Goal: Task Accomplishment & Management: Complete application form

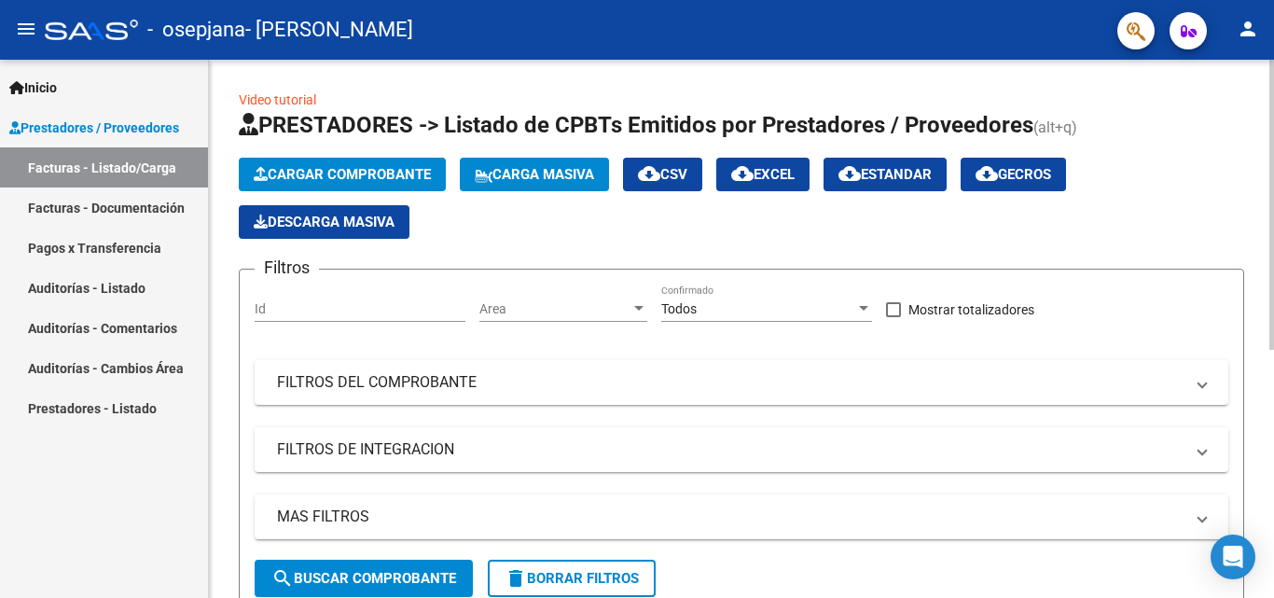
click at [1272, 222] on div at bounding box center [1272, 205] width 5 height 290
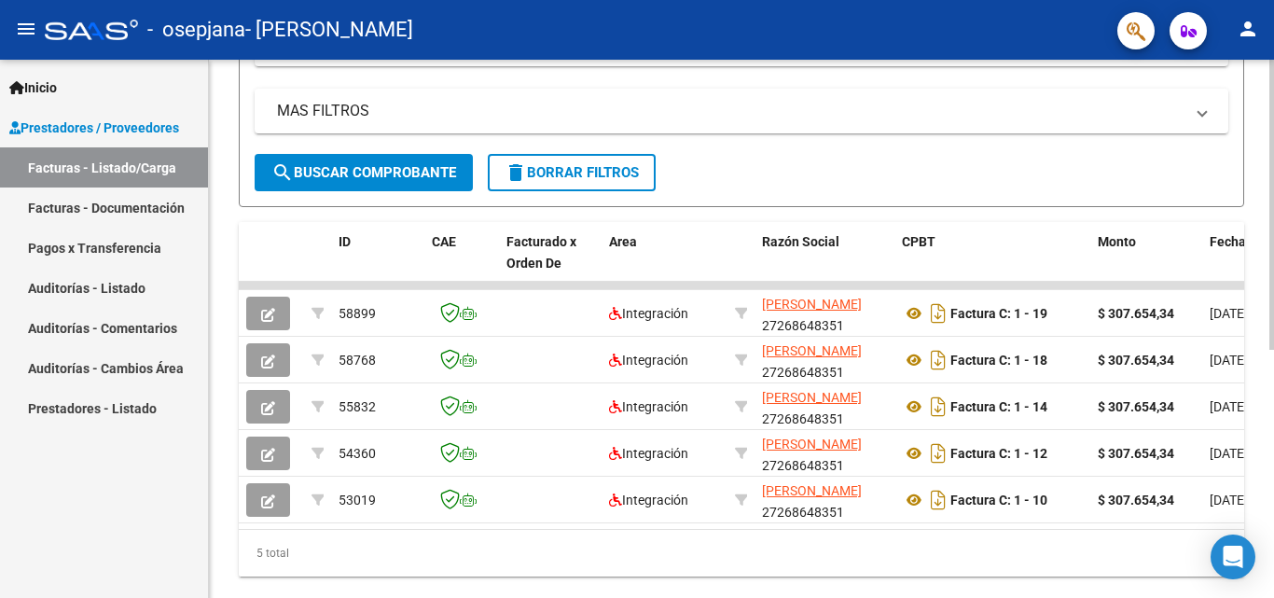
scroll to position [459, 0]
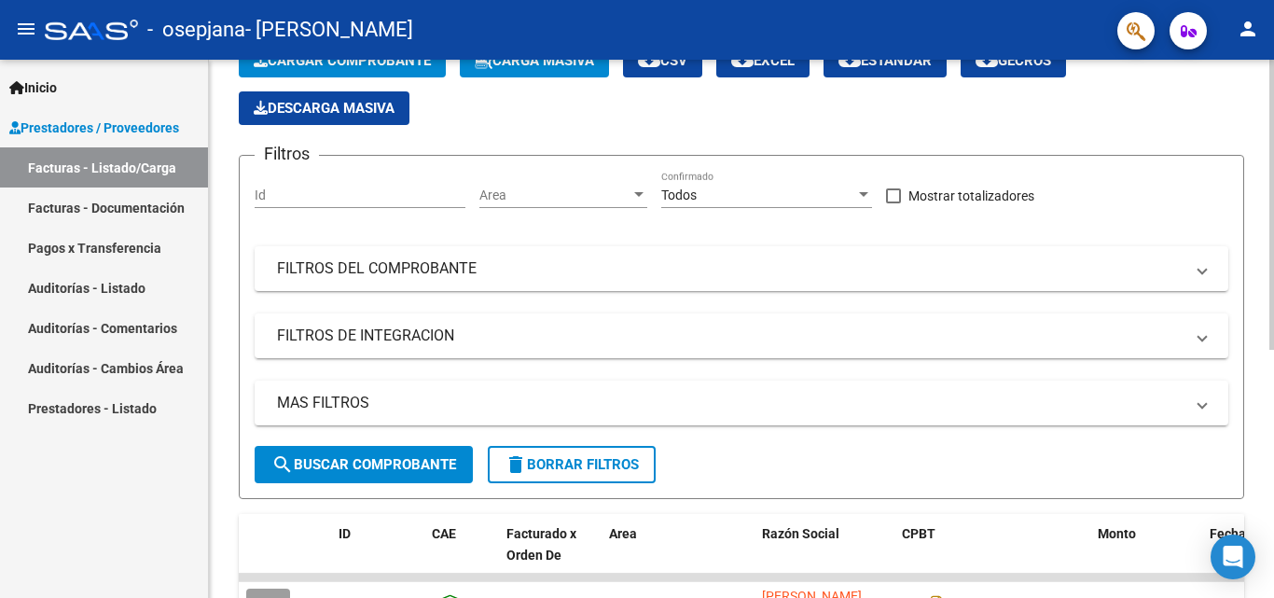
click at [1260, 276] on div "Video tutorial PRESTADORES -> Listado de CPBTs Emitidos por Prestadores / Prove…" at bounding box center [744, 437] width 1070 height 982
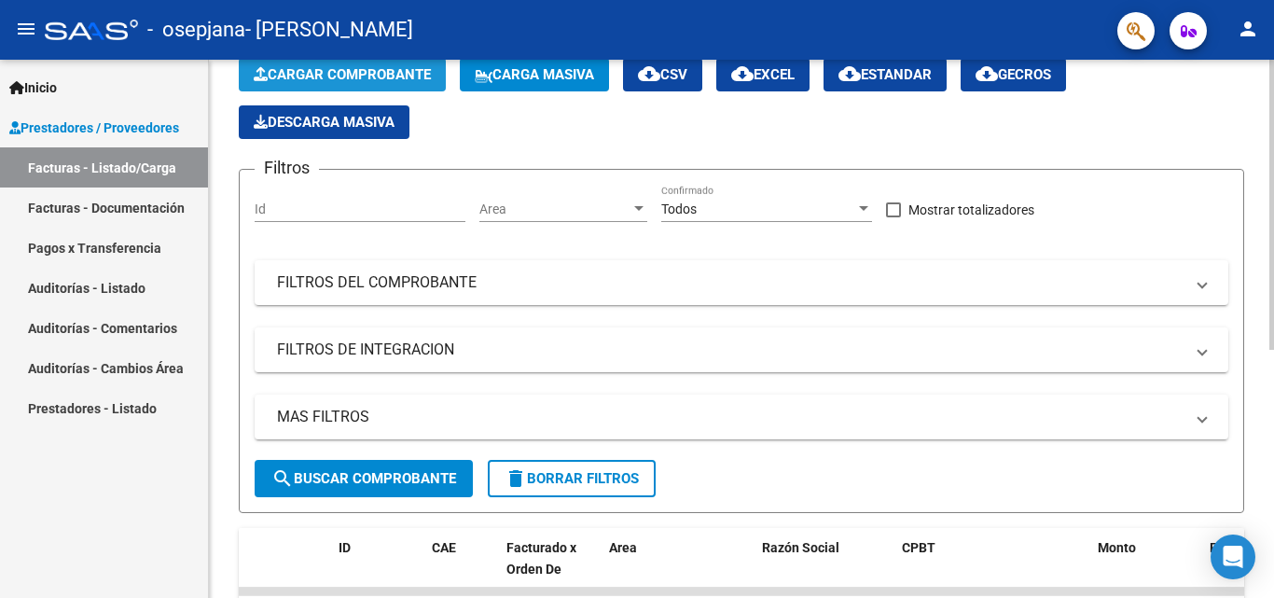
click at [402, 74] on span "Cargar Comprobante" at bounding box center [342, 74] width 177 height 17
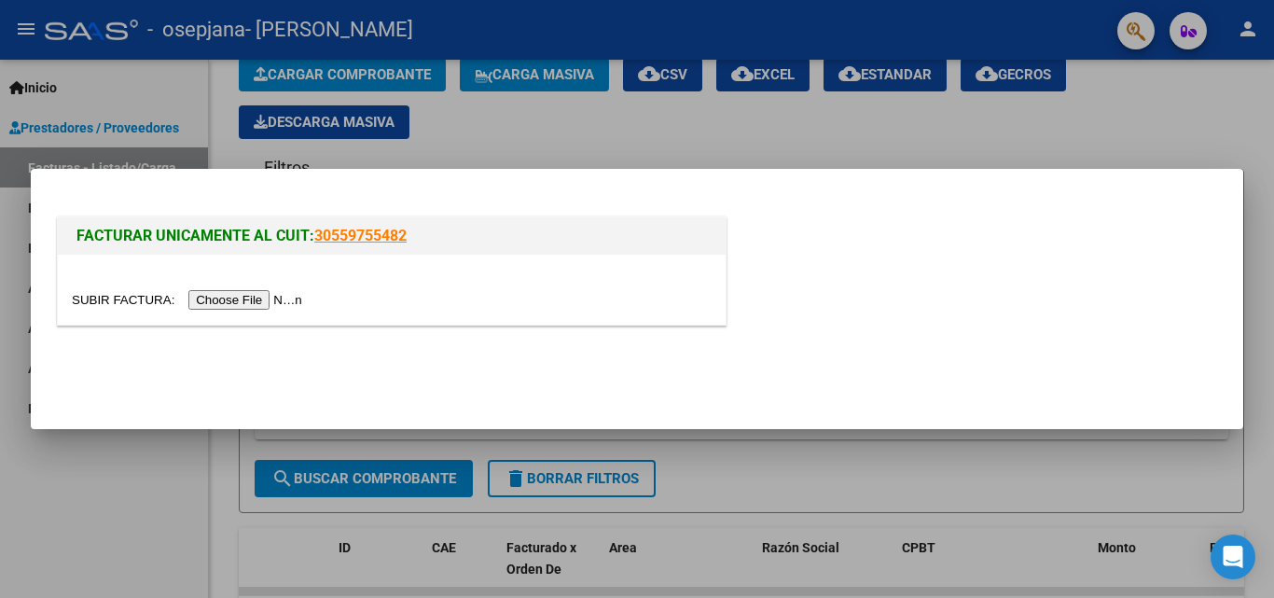
click at [587, 118] on div at bounding box center [637, 299] width 1274 height 598
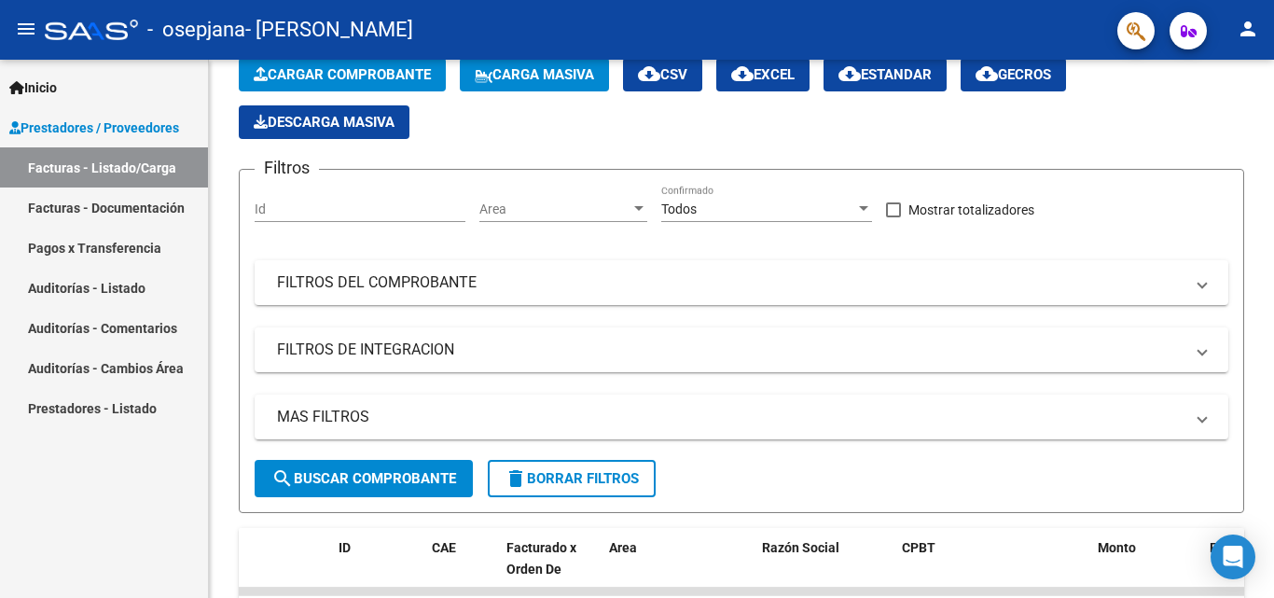
scroll to position [98, 0]
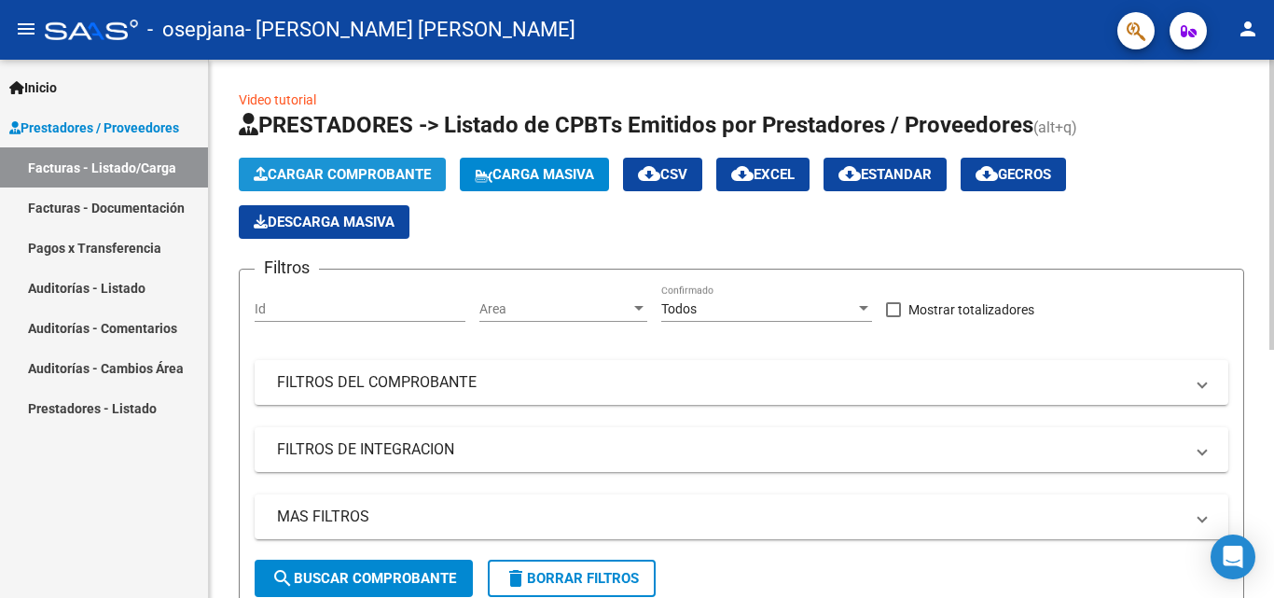
click at [366, 166] on span "Cargar Comprobante" at bounding box center [342, 174] width 177 height 17
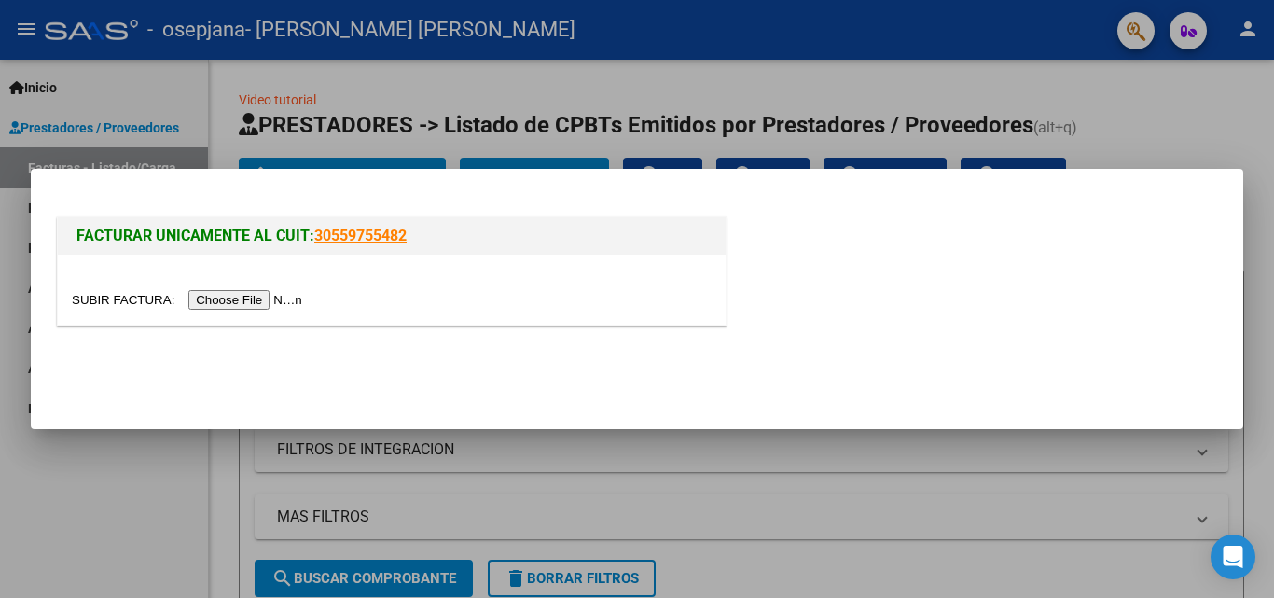
click at [240, 298] on input "file" at bounding box center [190, 300] width 236 height 20
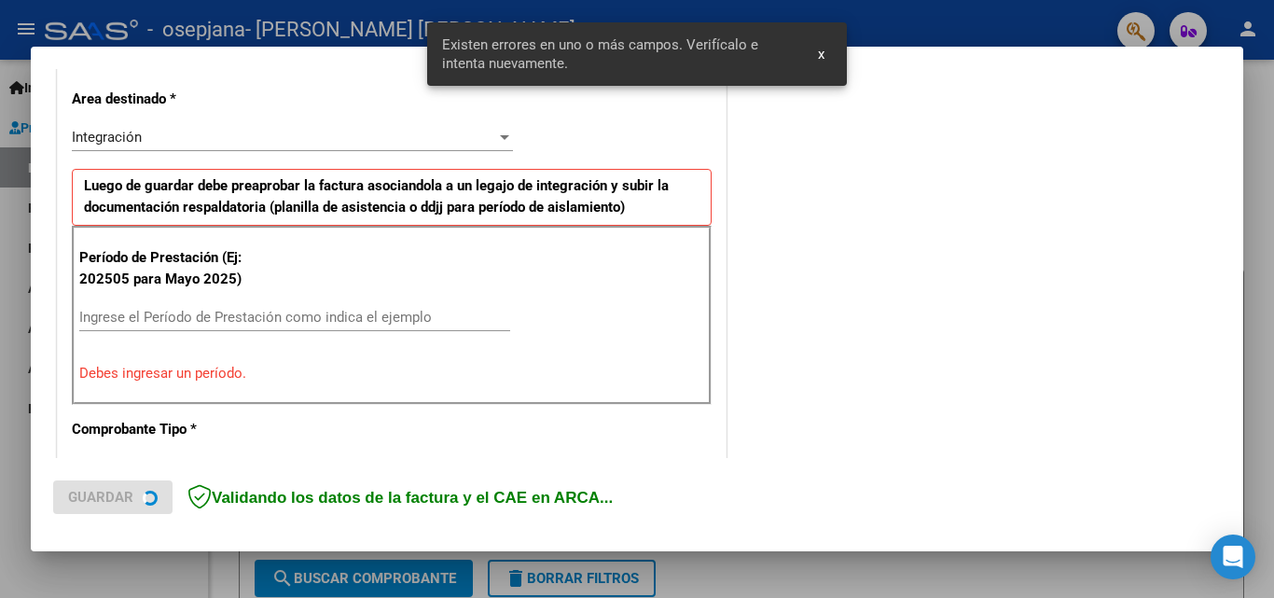
scroll to position [456, 0]
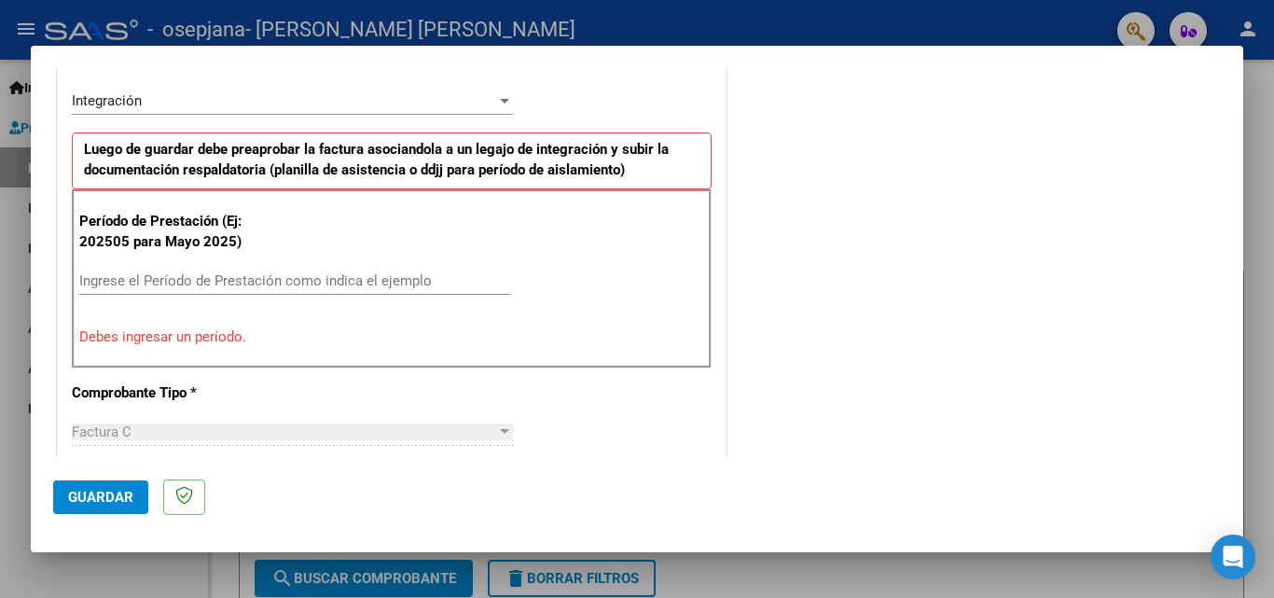
click at [161, 278] on input "Ingrese el Período de Prestación como indica el ejemplo" at bounding box center [294, 280] width 431 height 17
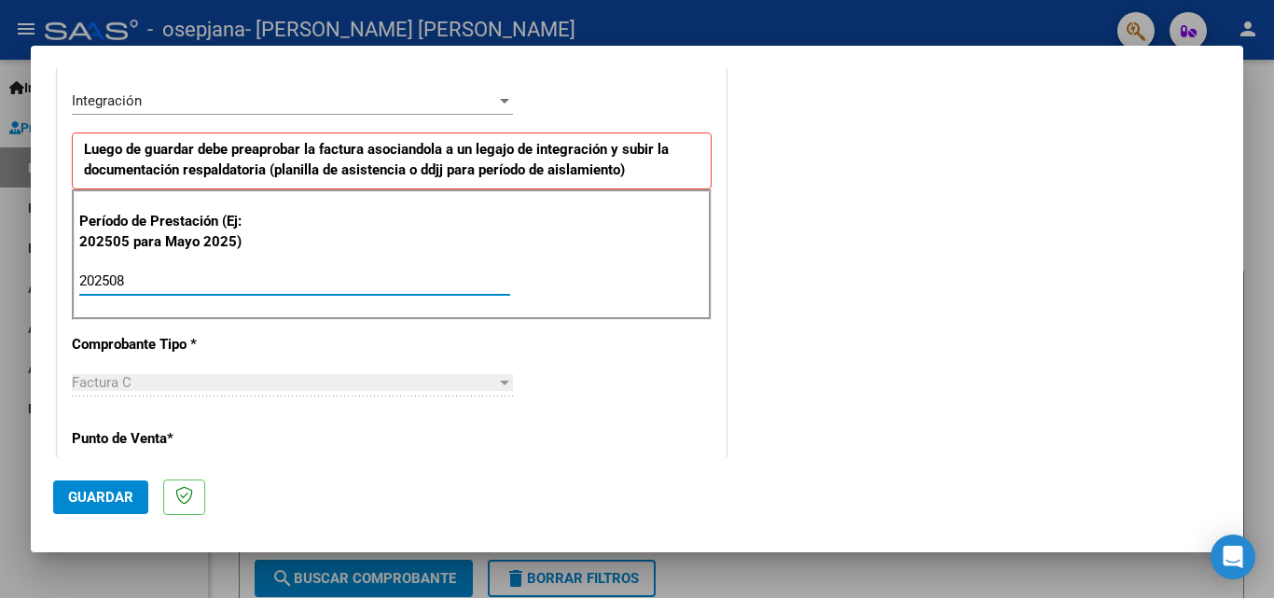
type input "202508"
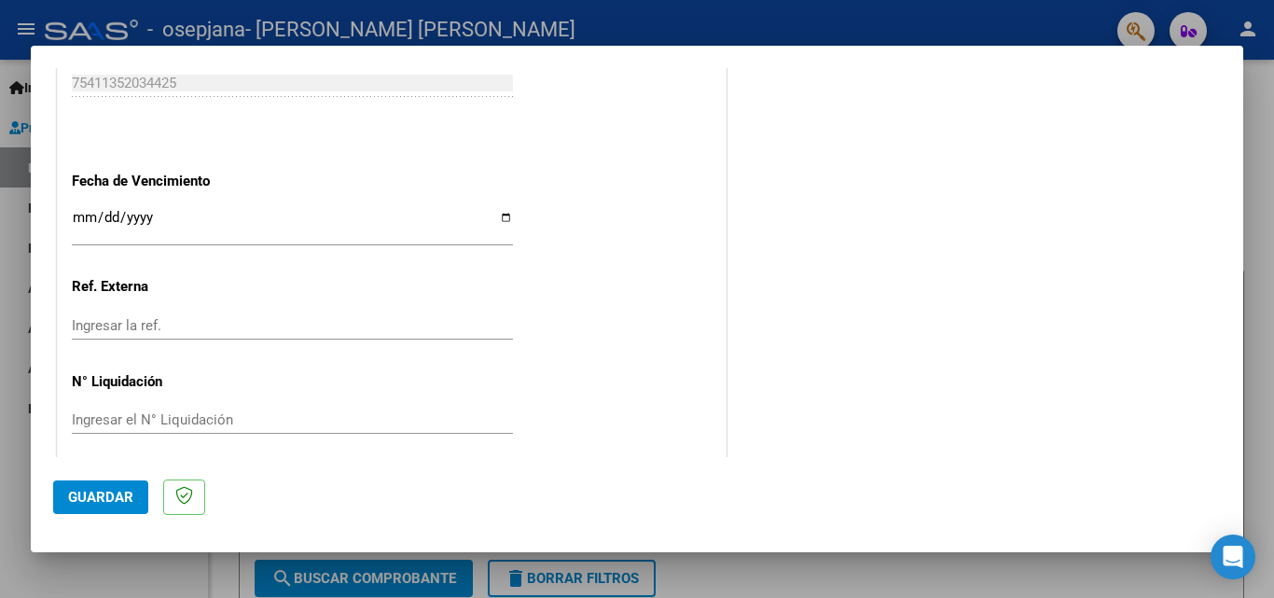
scroll to position [1253, 0]
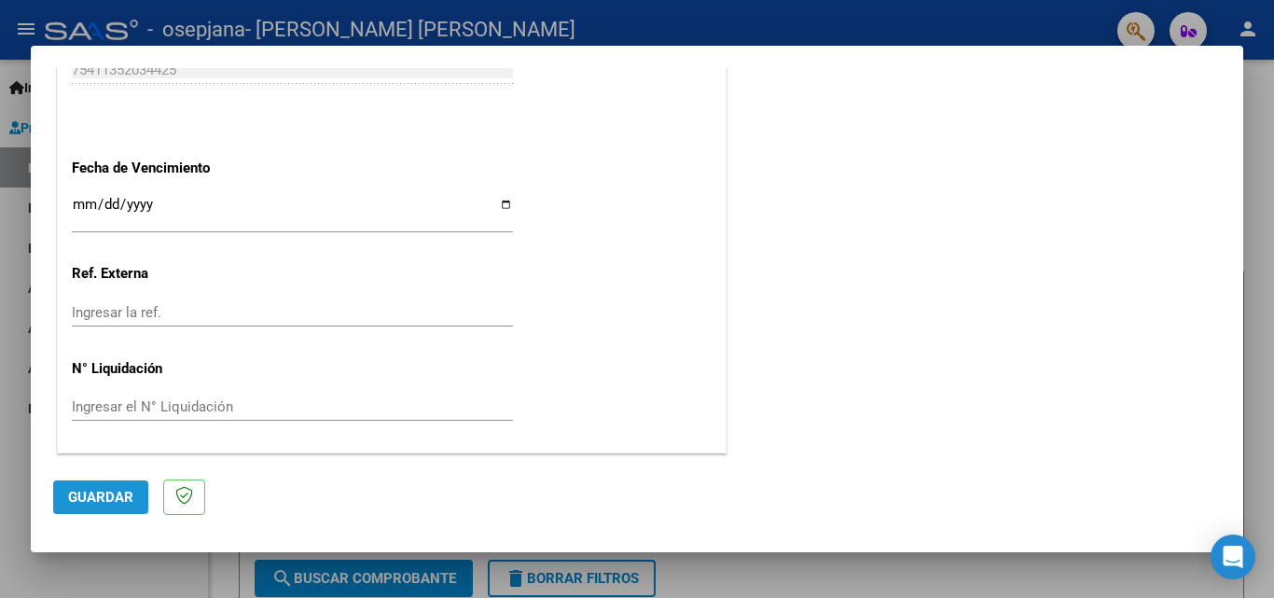
click at [100, 503] on span "Guardar" at bounding box center [100, 497] width 65 height 17
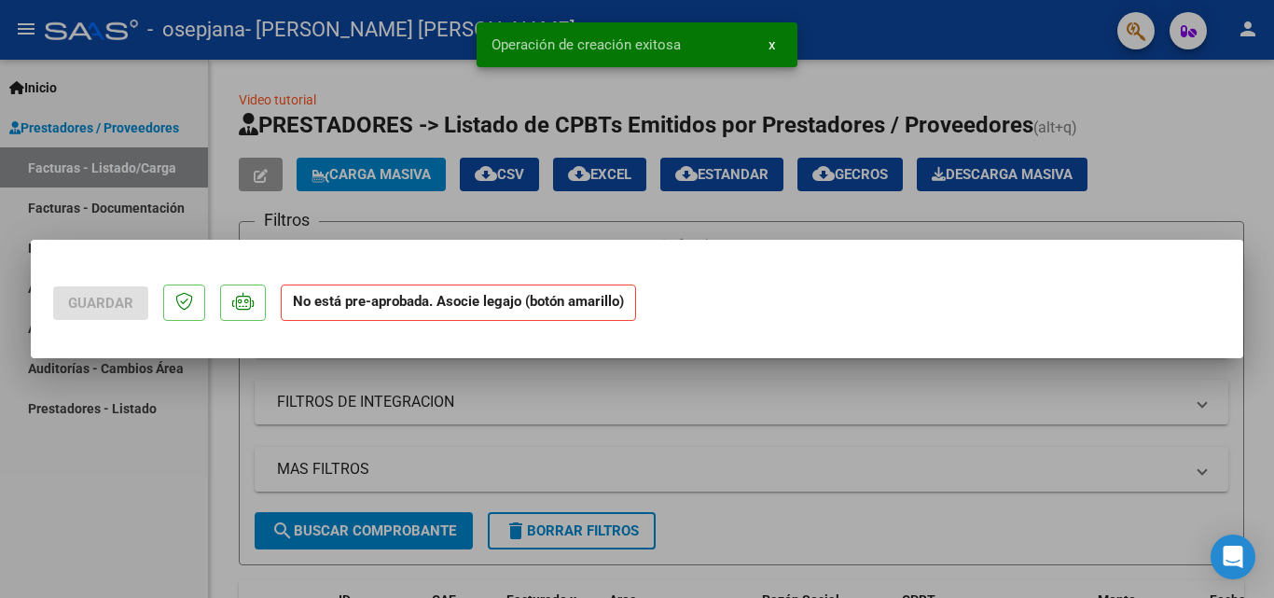
scroll to position [0, 0]
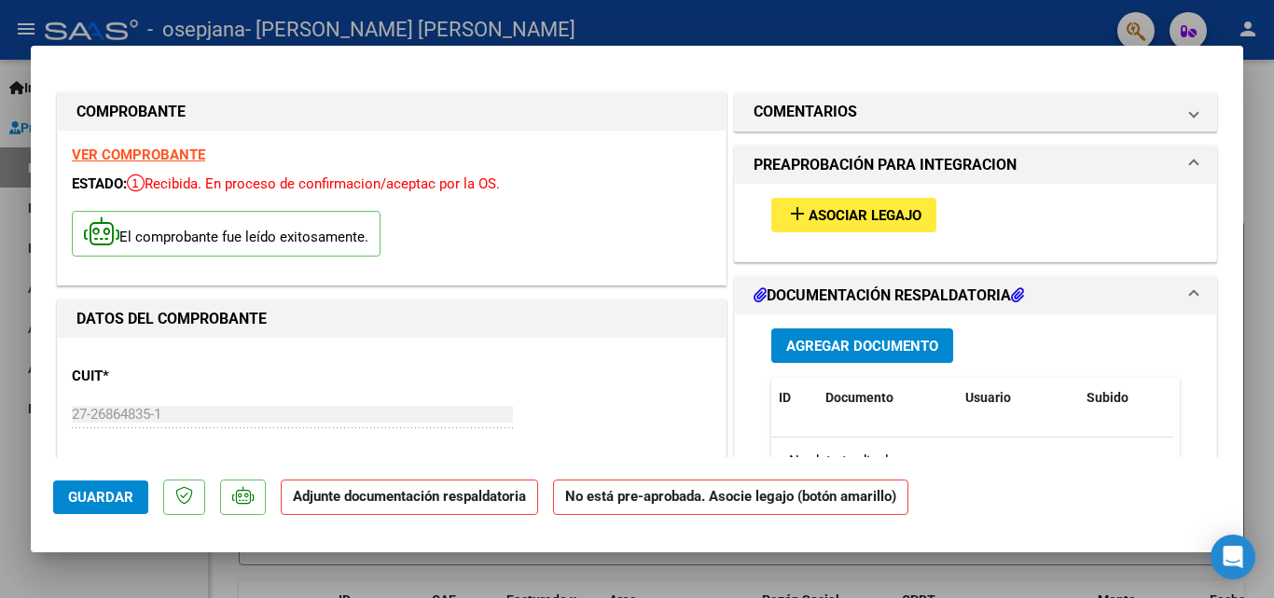
click at [841, 207] on span "Asociar Legajo" at bounding box center [865, 215] width 113 height 17
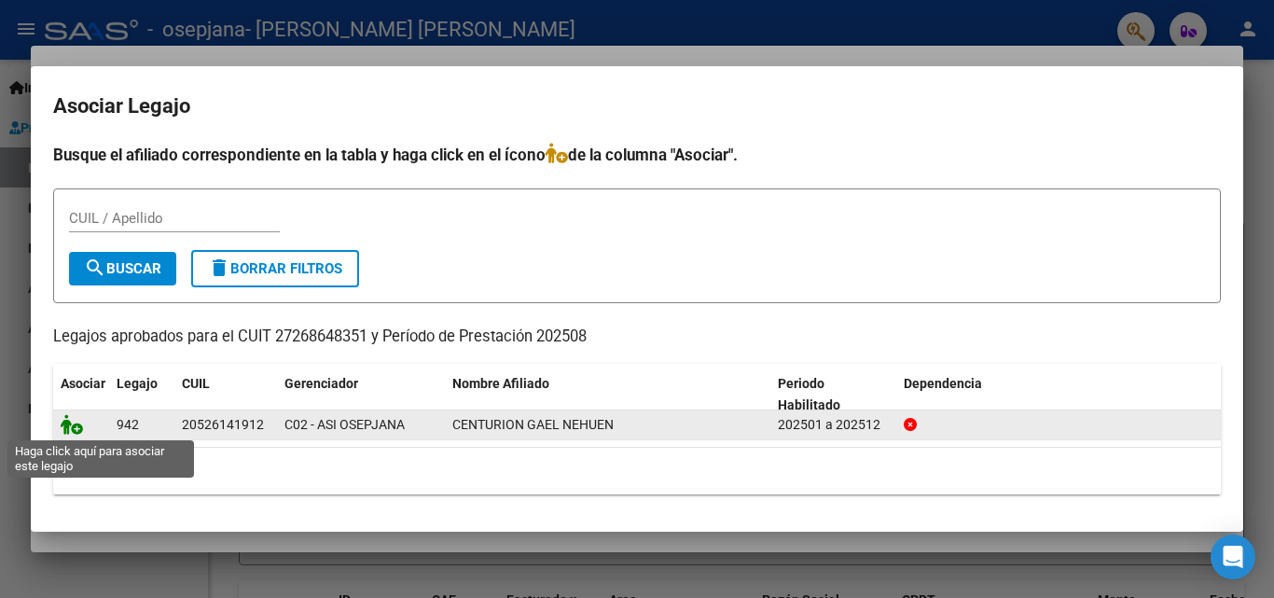
click at [64, 420] on icon at bounding box center [72, 424] width 22 height 21
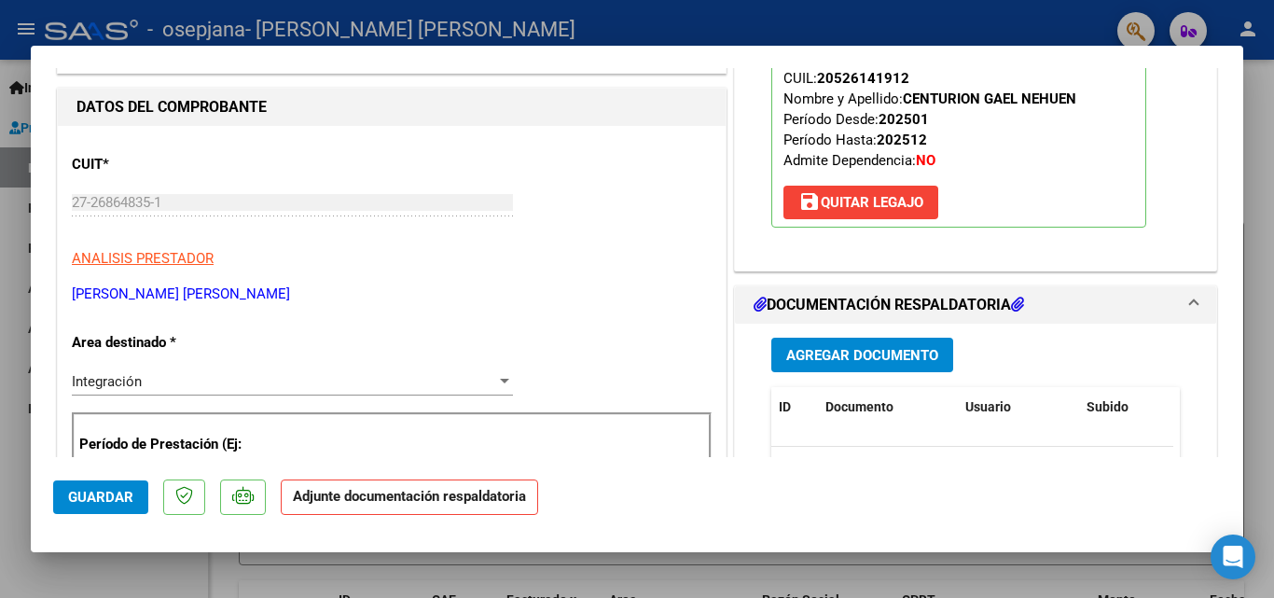
scroll to position [261, 0]
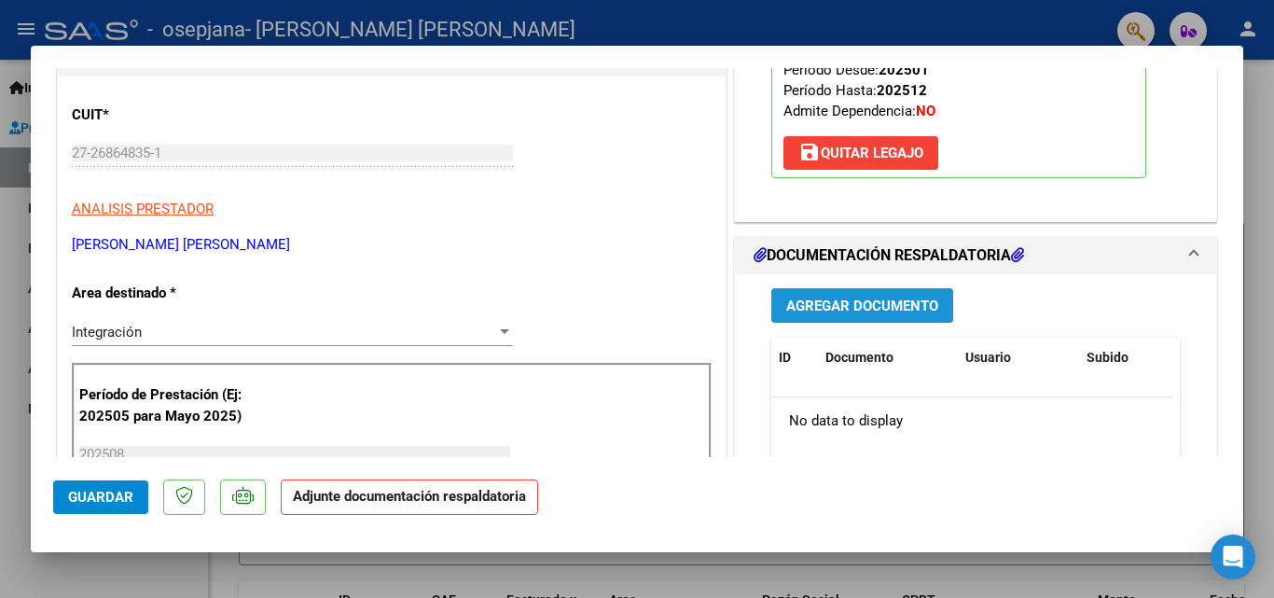
click at [864, 305] on span "Agregar Documento" at bounding box center [862, 306] width 152 height 17
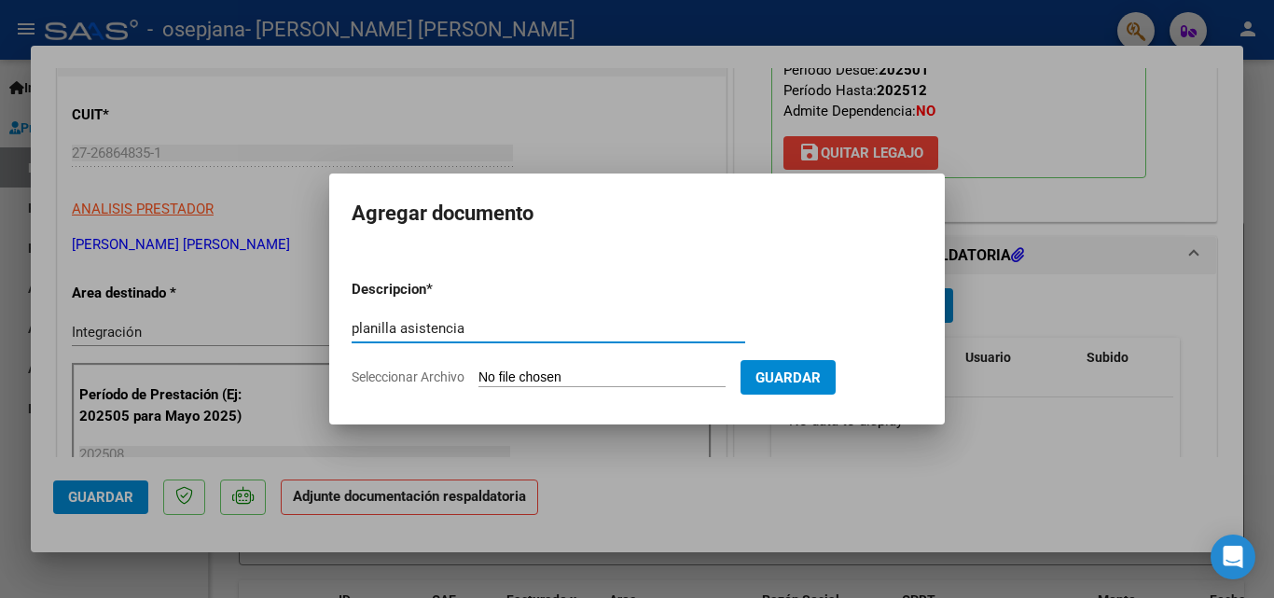
type input "planilla asistencia"
click at [540, 375] on input "Seleccionar Archivo" at bounding box center [602, 378] width 247 height 18
type input "C:\fakepath\planillaagostogael.jpeg"
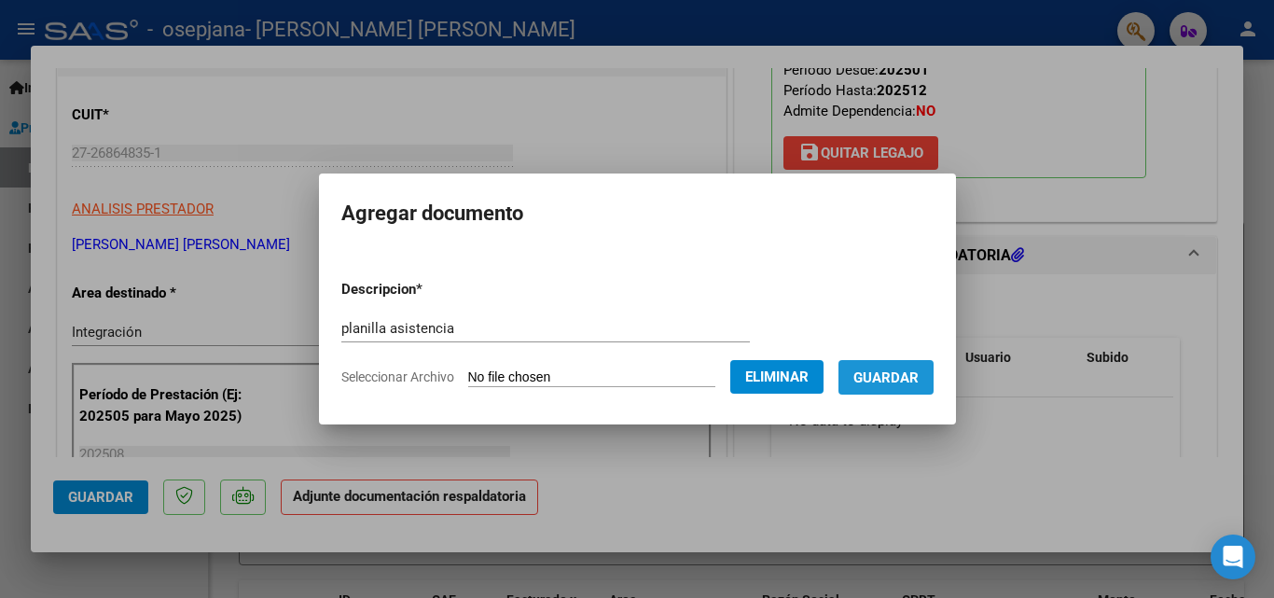
click at [913, 369] on span "Guardar" at bounding box center [886, 377] width 65 height 17
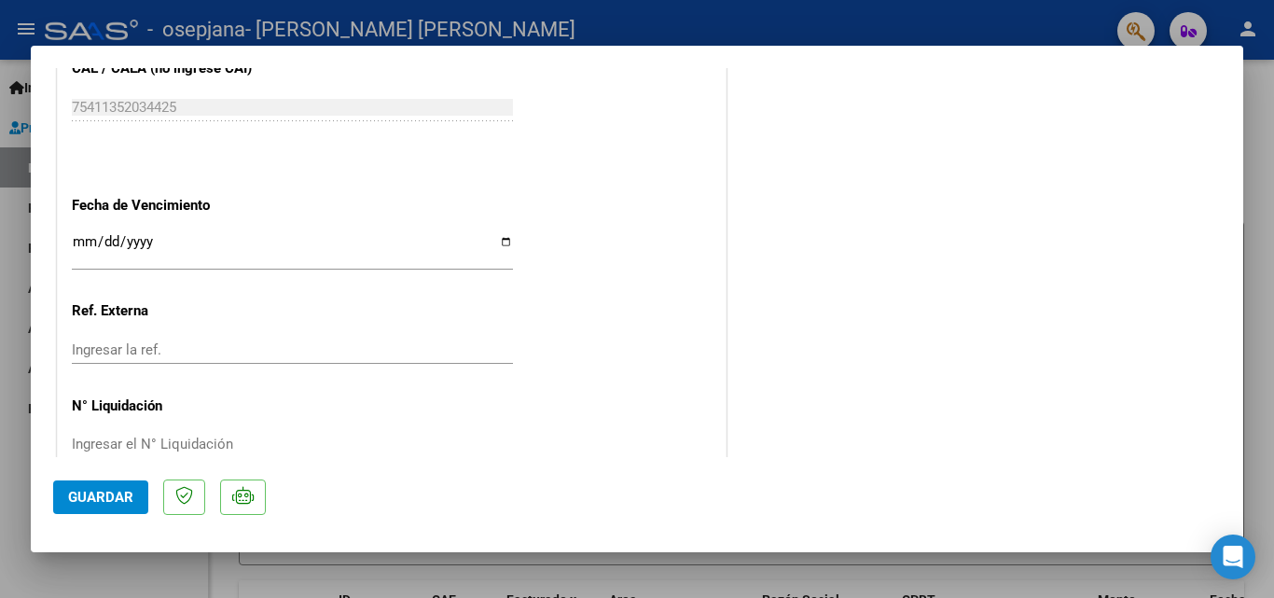
scroll to position [1281, 0]
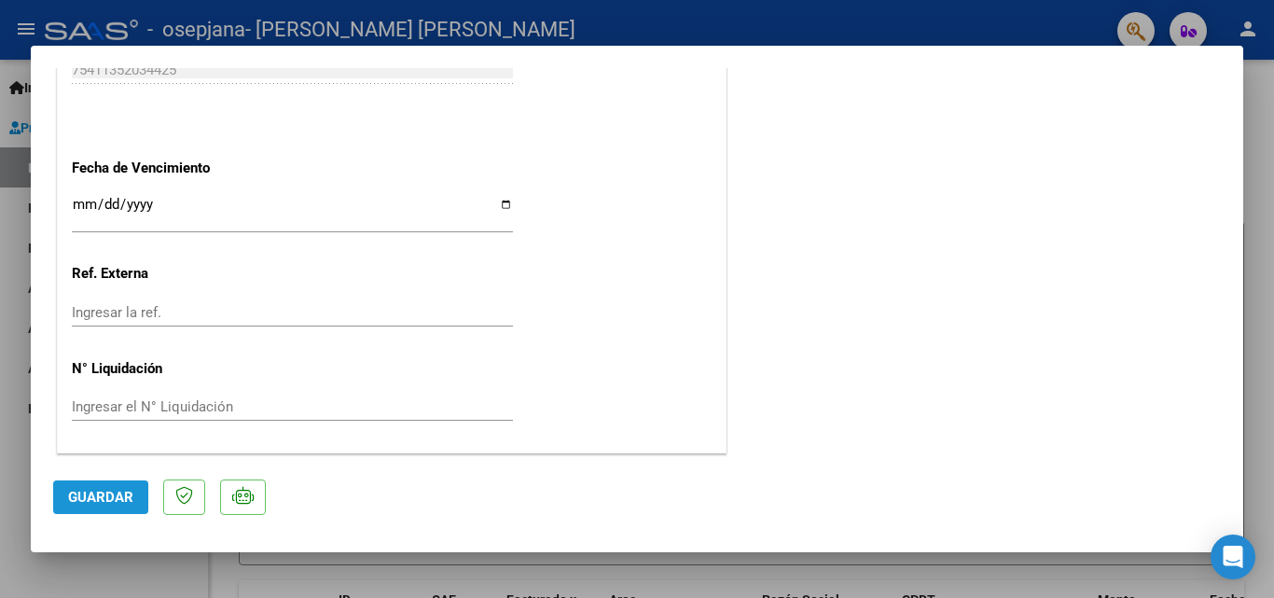
click at [100, 498] on span "Guardar" at bounding box center [100, 497] width 65 height 17
click at [1261, 205] on div at bounding box center [637, 299] width 1274 height 598
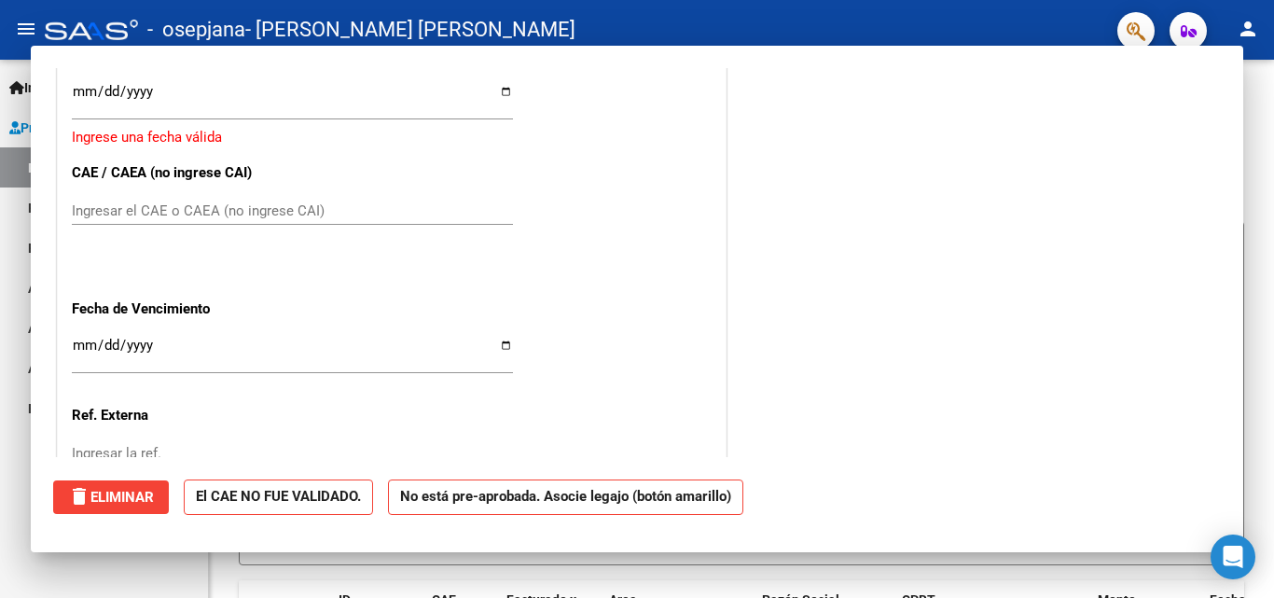
scroll to position [0, 0]
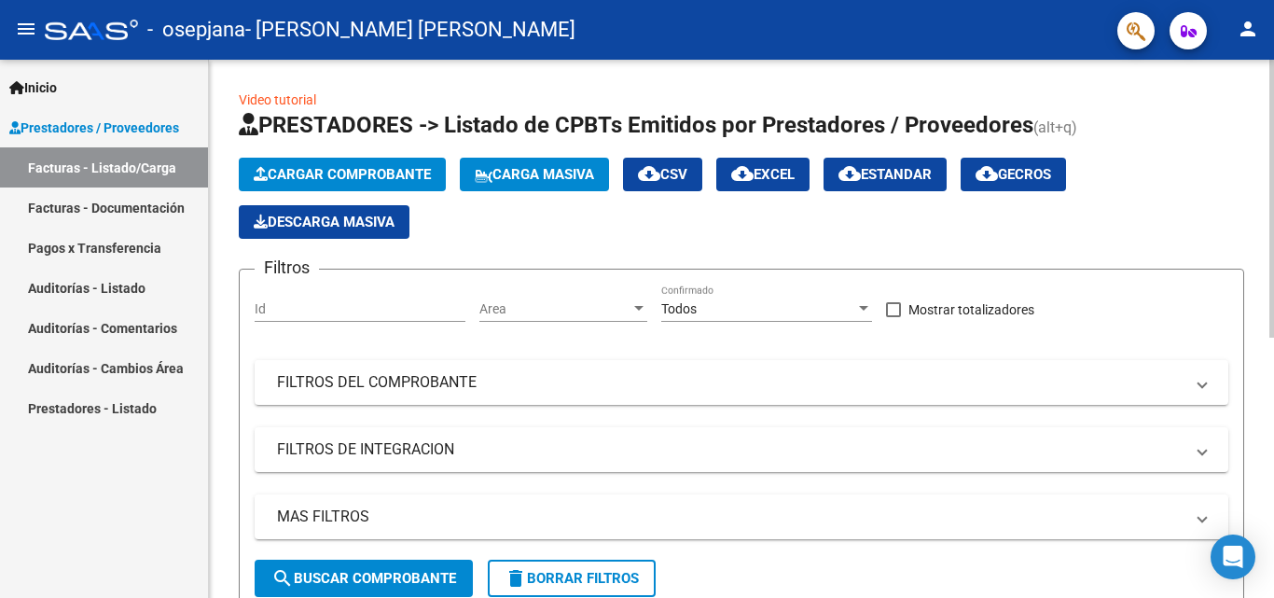
click at [1272, 248] on div at bounding box center [1272, 199] width 5 height 278
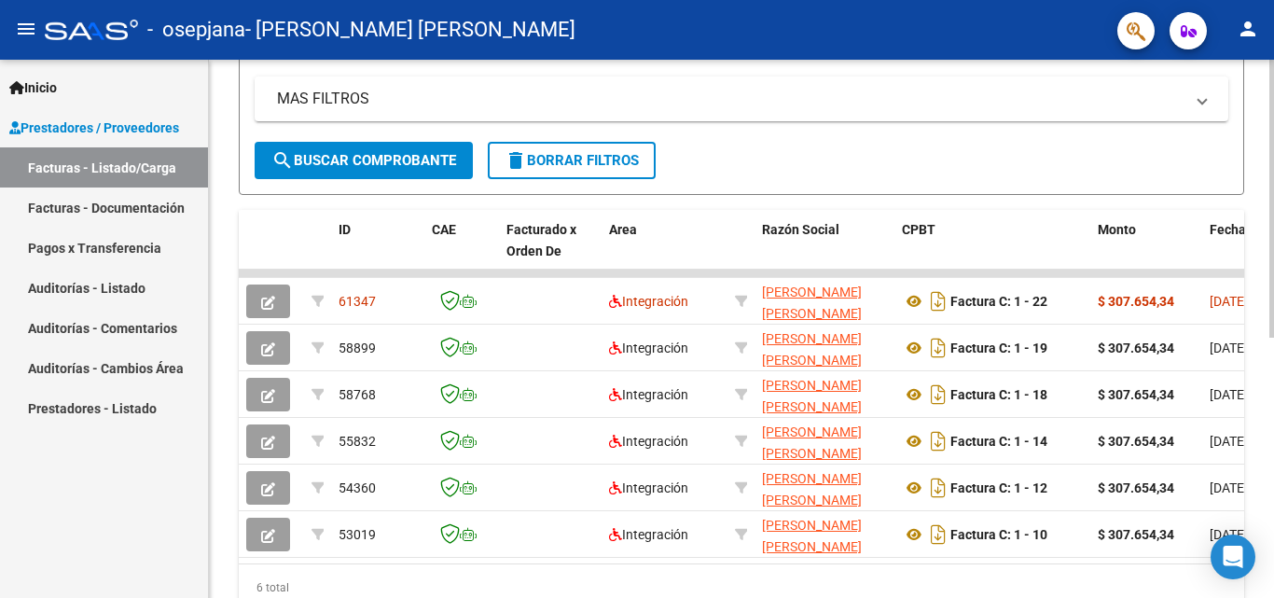
click at [1273, 513] on div at bounding box center [1272, 421] width 5 height 278
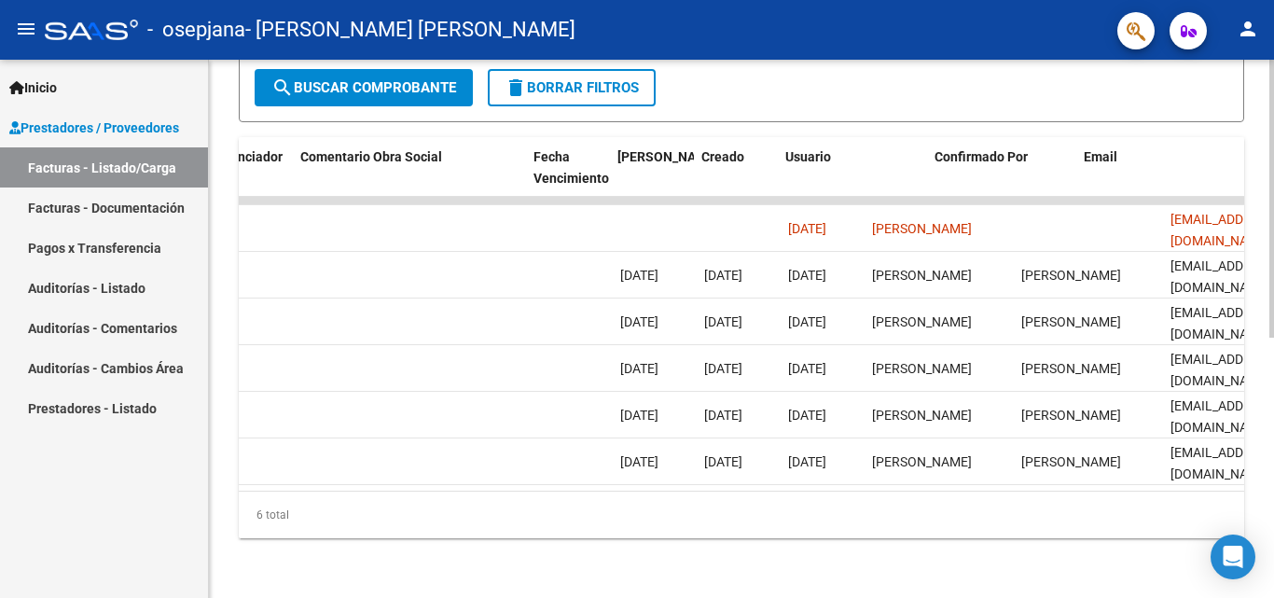
scroll to position [0, 2927]
